Goal: Entertainment & Leisure: Consume media (video, audio)

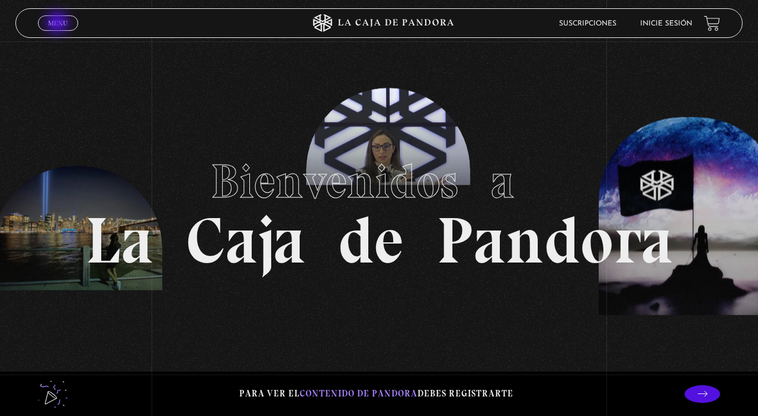
click at [59, 24] on span "Menu" at bounding box center [58, 23] width 20 height 7
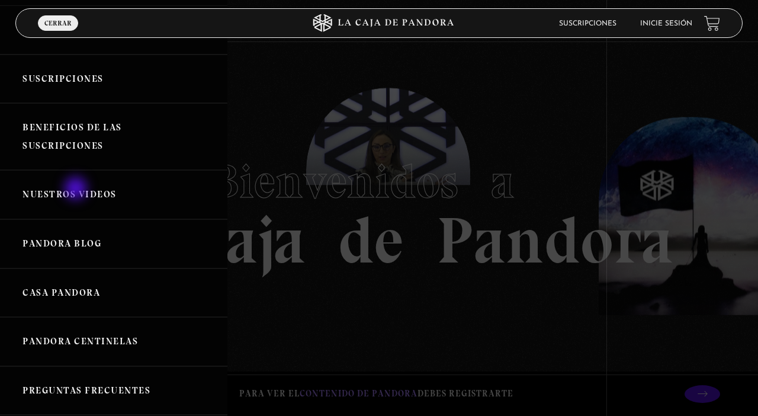
scroll to position [69, 0]
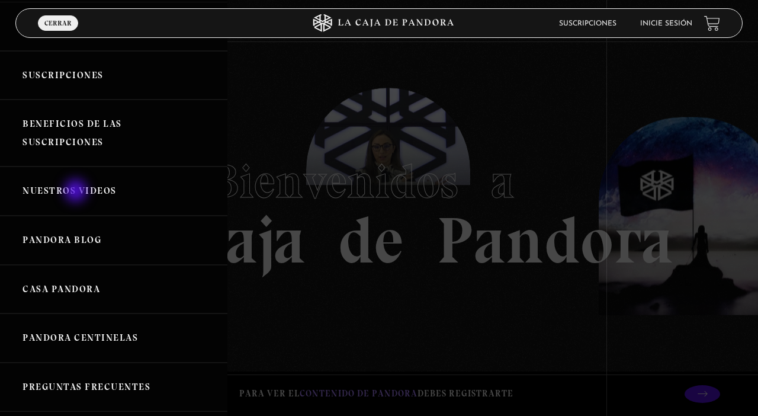
click at [77, 192] on link "Nuestros Videos" at bounding box center [113, 190] width 227 height 49
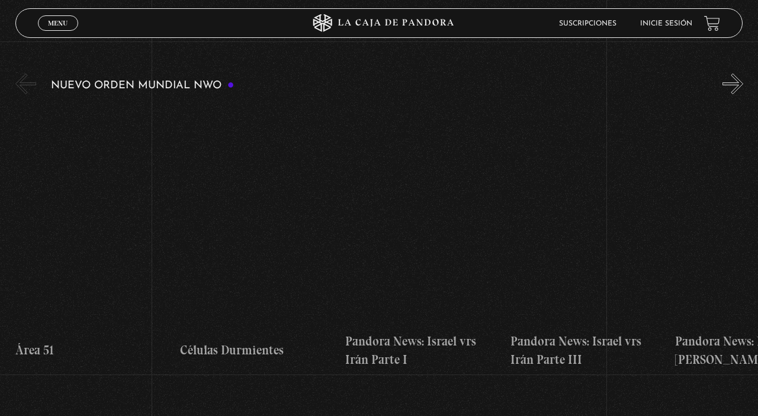
scroll to position [181, 0]
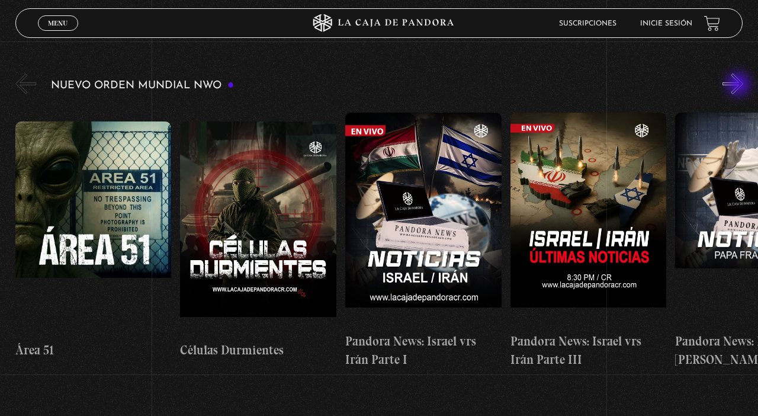
click at [739, 85] on button "»" at bounding box center [732, 83] width 21 height 21
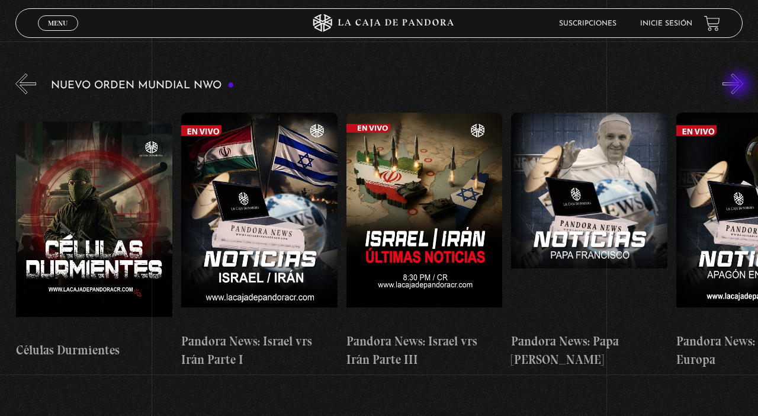
click at [739, 85] on button "»" at bounding box center [732, 83] width 21 height 21
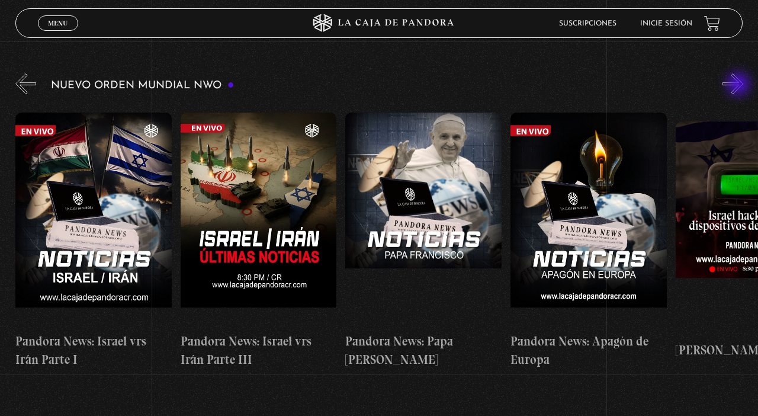
click at [739, 85] on button "»" at bounding box center [732, 83] width 21 height 21
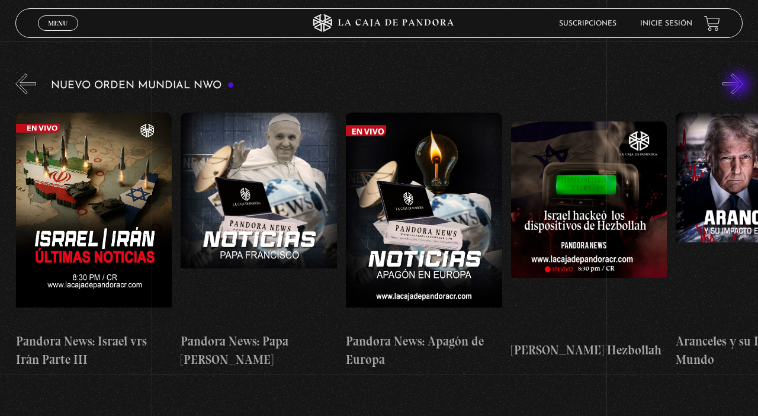
scroll to position [0, 495]
click at [739, 85] on button "»" at bounding box center [732, 83] width 21 height 21
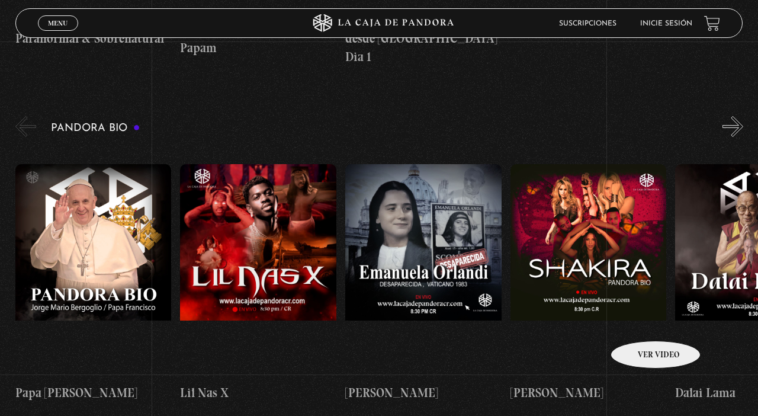
scroll to position [1179, 0]
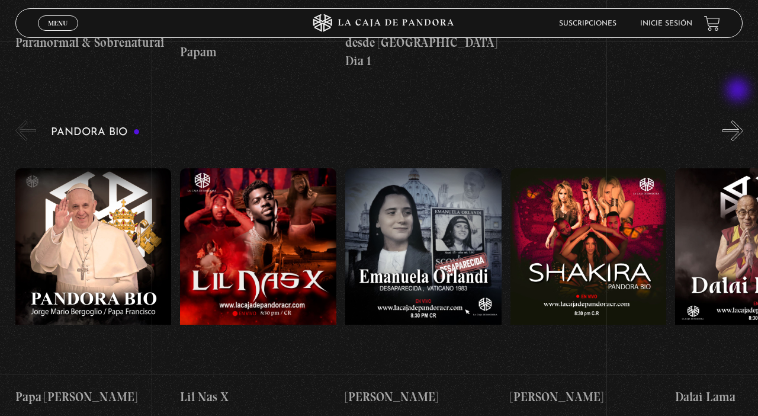
click at [739, 120] on button "»" at bounding box center [732, 130] width 21 height 21
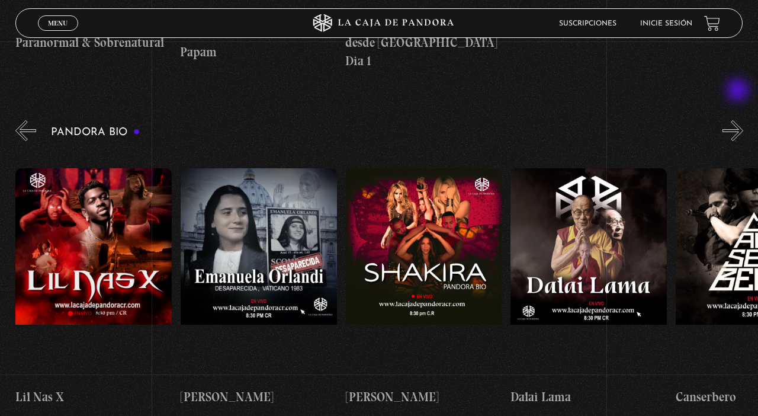
click at [739, 120] on button "»" at bounding box center [732, 130] width 21 height 21
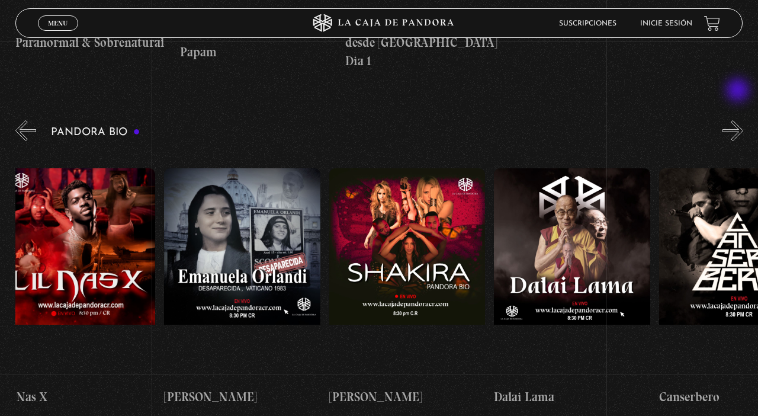
click at [739, 120] on button "»" at bounding box center [732, 130] width 21 height 21
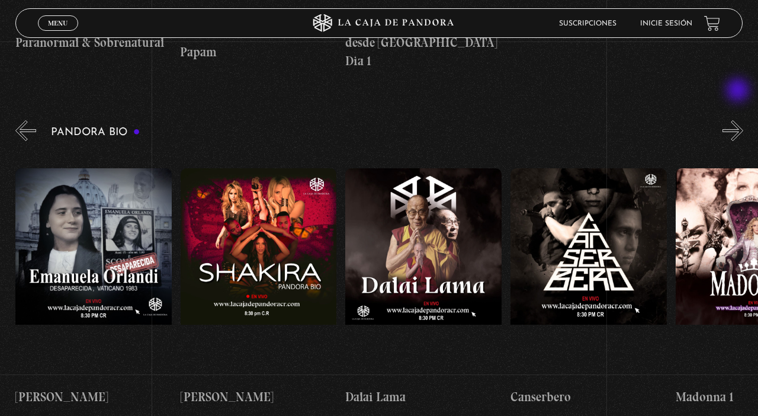
scroll to position [0, 330]
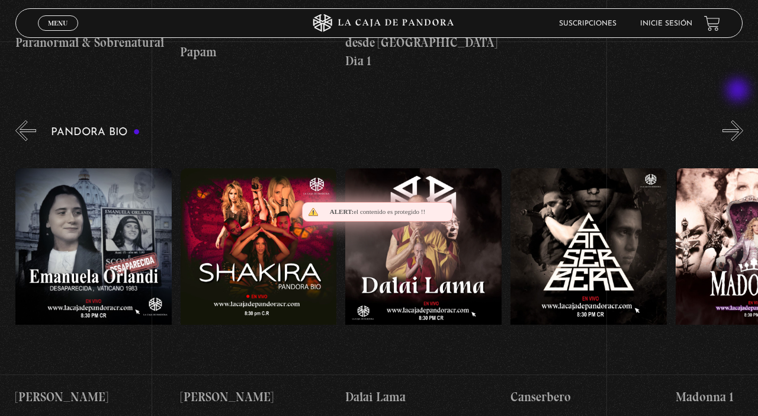
click at [739, 120] on button "»" at bounding box center [732, 130] width 21 height 21
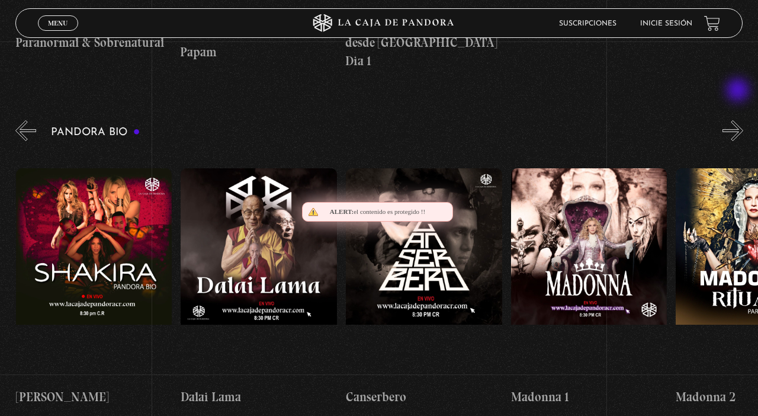
scroll to position [0, 495]
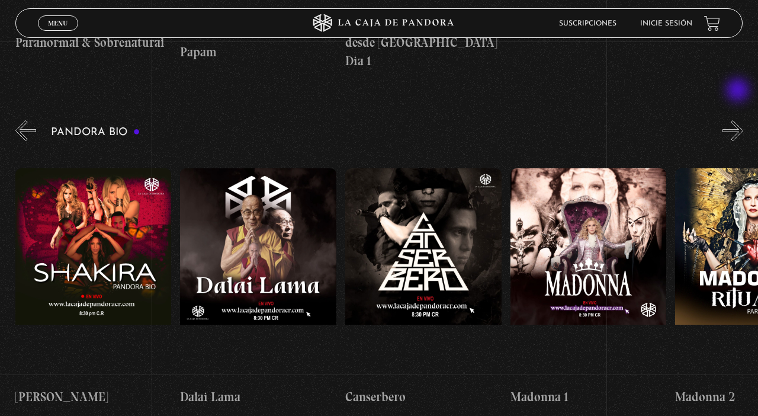
click at [739, 120] on button "»" at bounding box center [732, 130] width 21 height 21
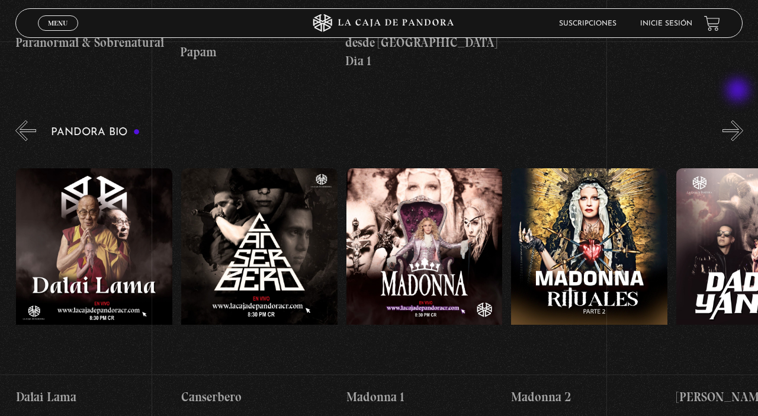
scroll to position [0, 659]
click at [738, 120] on button "»" at bounding box center [732, 130] width 21 height 21
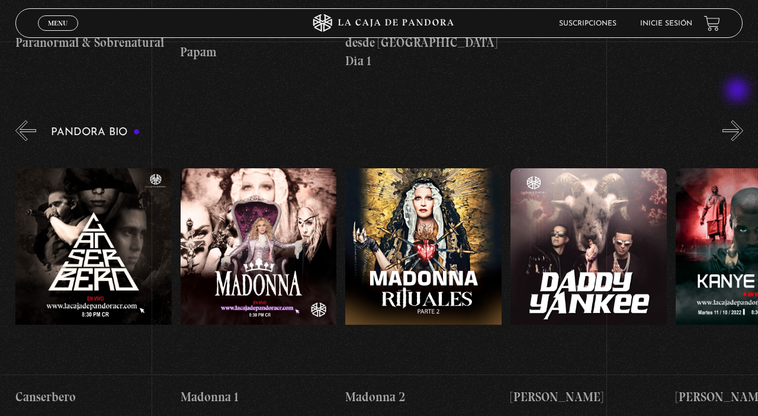
click at [738, 120] on button "»" at bounding box center [732, 130] width 21 height 21
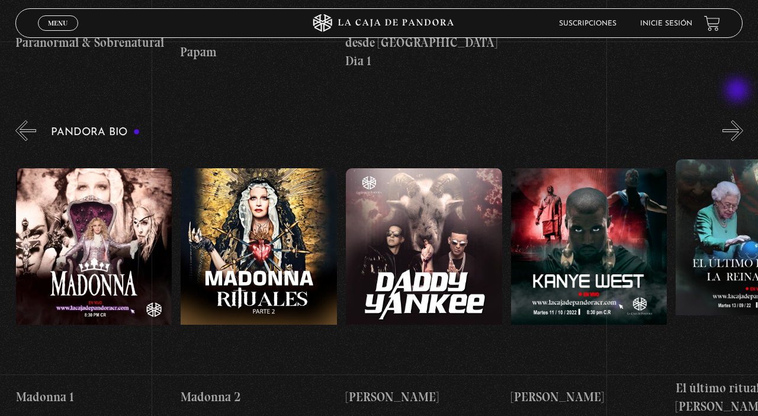
scroll to position [0, 990]
click at [738, 120] on button "»" at bounding box center [732, 130] width 21 height 21
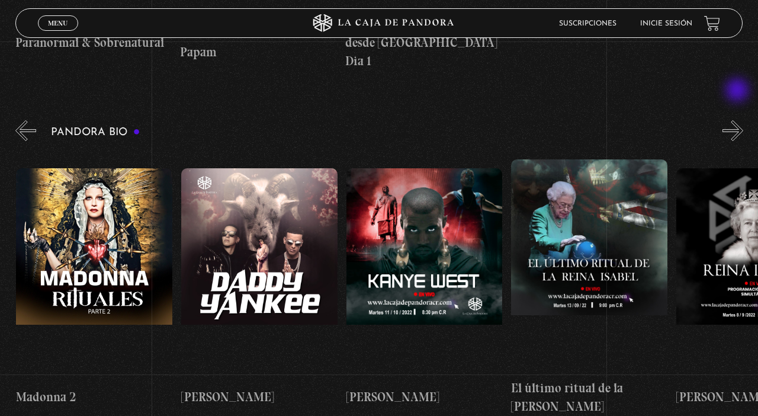
scroll to position [0, 1154]
click at [738, 120] on button "»" at bounding box center [732, 130] width 21 height 21
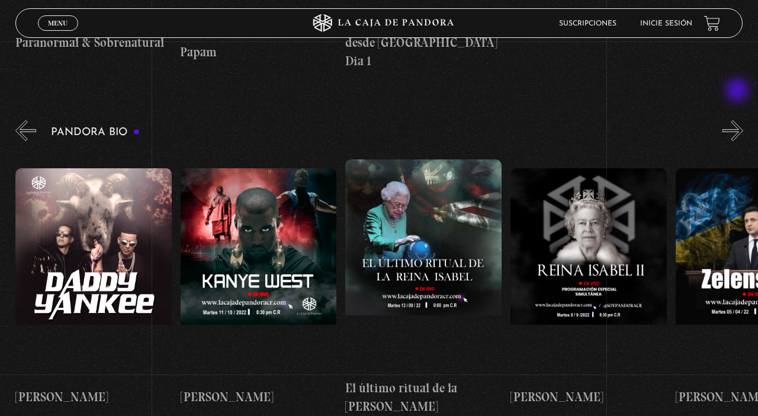
click at [738, 120] on button "»" at bounding box center [732, 130] width 21 height 21
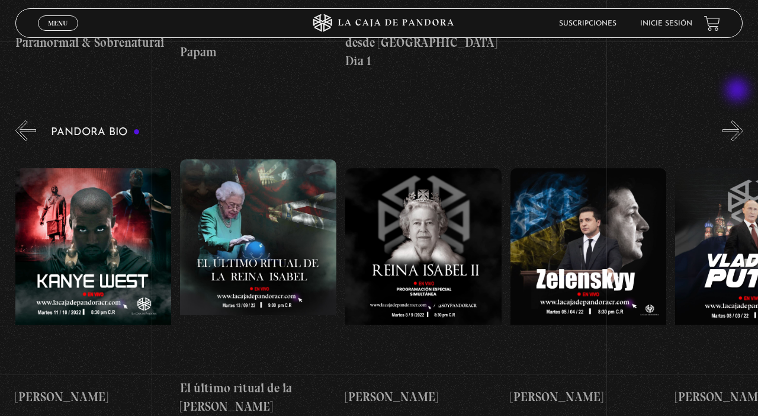
click at [738, 120] on button "»" at bounding box center [732, 130] width 21 height 21
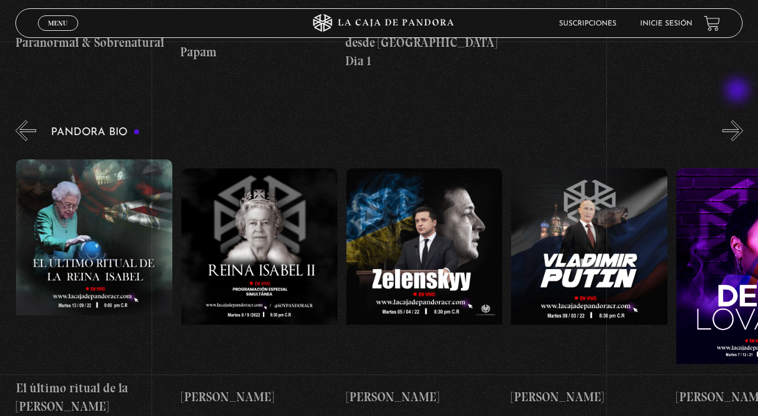
scroll to position [0, 1649]
